Goal: Check status: Check status

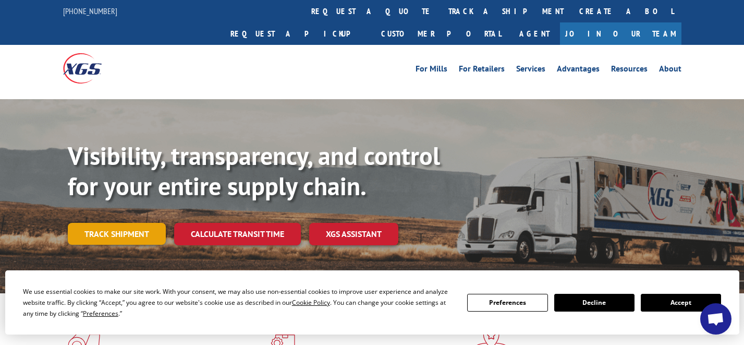
click at [96, 223] on link "Track shipment" at bounding box center [117, 234] width 98 height 22
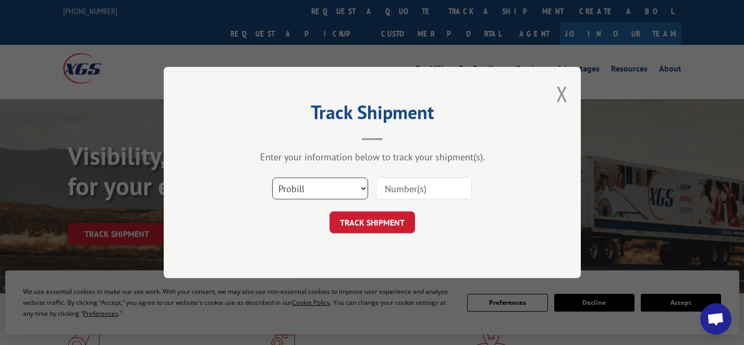
drag, startPoint x: 307, startPoint y: 182, endPoint x: 309, endPoint y: 191, distance: 9.1
click at [308, 183] on select "Select category... Probill BOL PO" at bounding box center [320, 188] width 96 height 22
select select "bol"
click at [272, 177] on select "Select category... Probill BOL PO" at bounding box center [320, 188] width 96 height 22
click at [422, 187] on input at bounding box center [424, 188] width 96 height 22
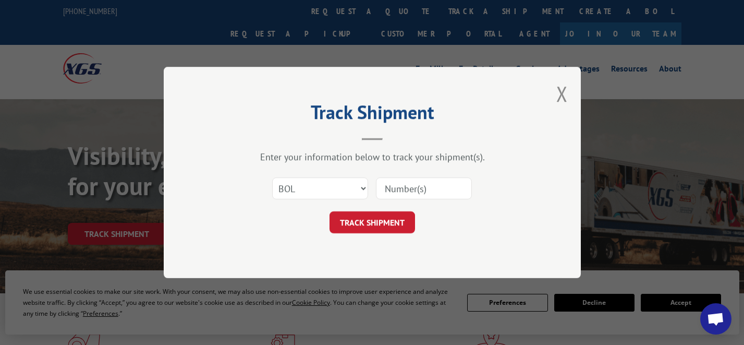
paste input "3396952"
type input "3396952"
click button "TRACK SHIPMENT" at bounding box center [373, 222] width 86 height 22
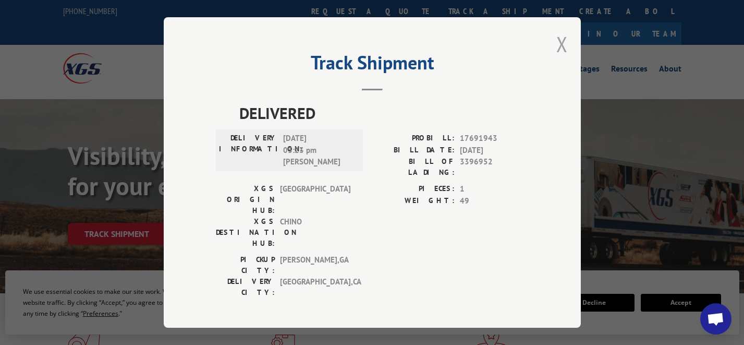
drag, startPoint x: 558, startPoint y: 37, endPoint x: 564, endPoint y: 51, distance: 15.4
click at [558, 38] on button "Close modal" at bounding box center [562, 44] width 11 height 28
